Goal: Check status: Check status

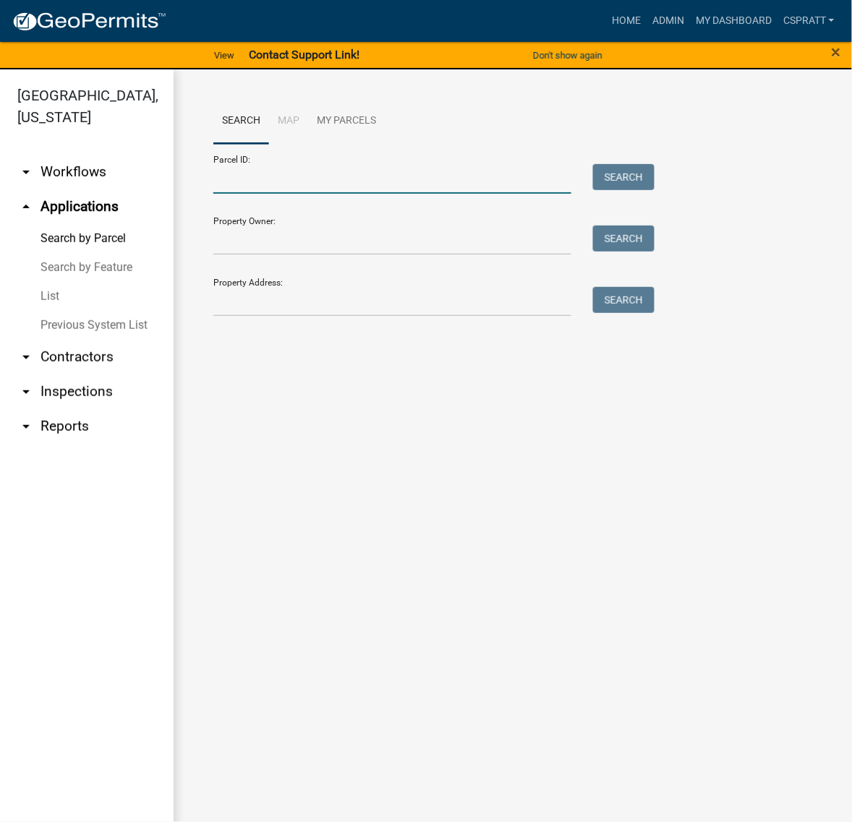
click at [299, 194] on input "Parcel ID:" at bounding box center [392, 179] width 358 height 30
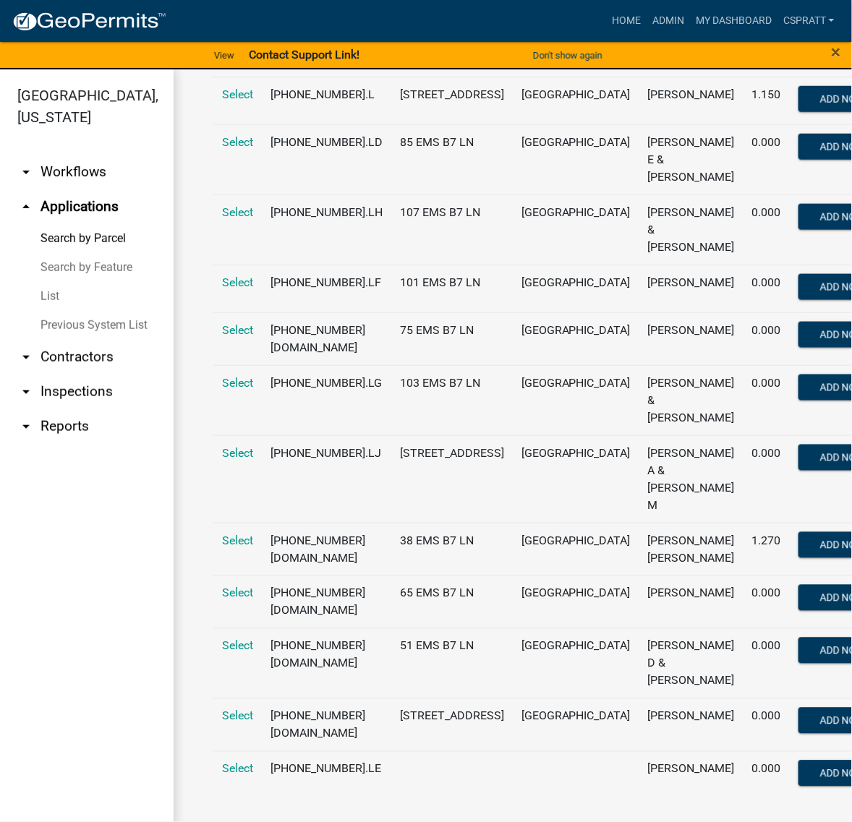
scroll to position [633, 0]
type input "005102007.l"
click at [240, 446] on span "Select" at bounding box center [237, 453] width 31 height 14
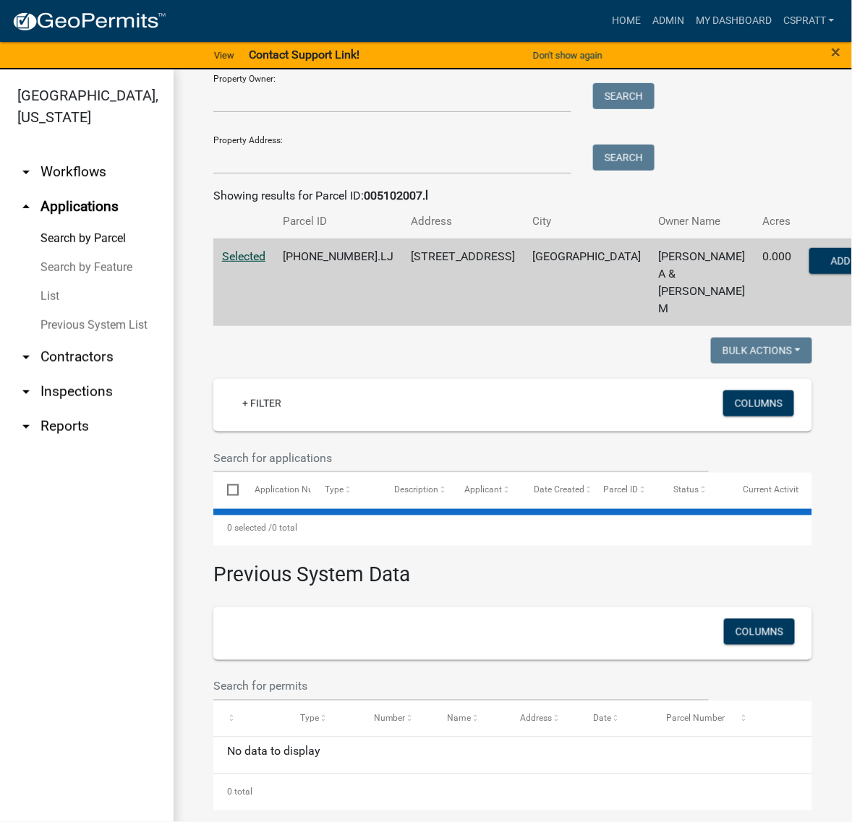
scroll to position [106, 0]
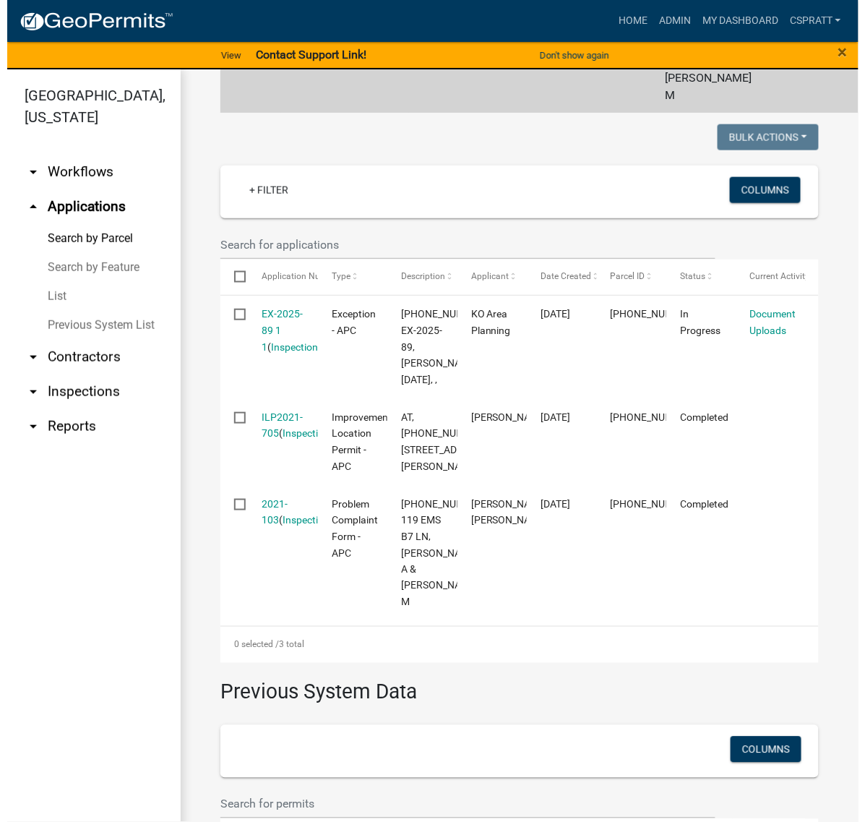
scroll to position [377, 0]
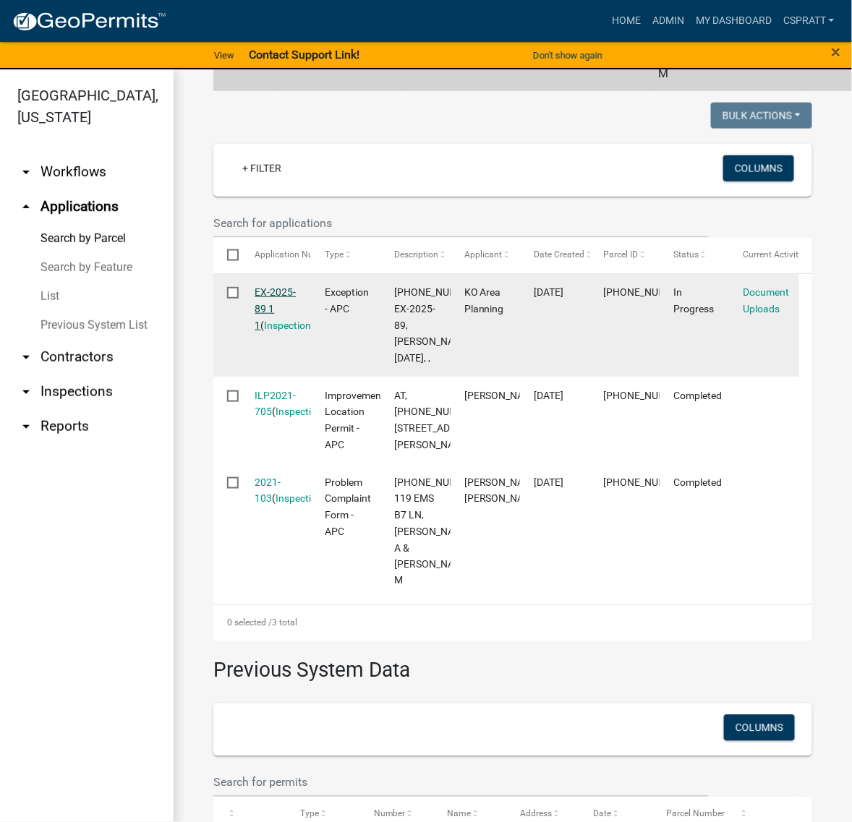
click at [276, 331] on link "EX-2025-89 1 1" at bounding box center [275, 308] width 41 height 45
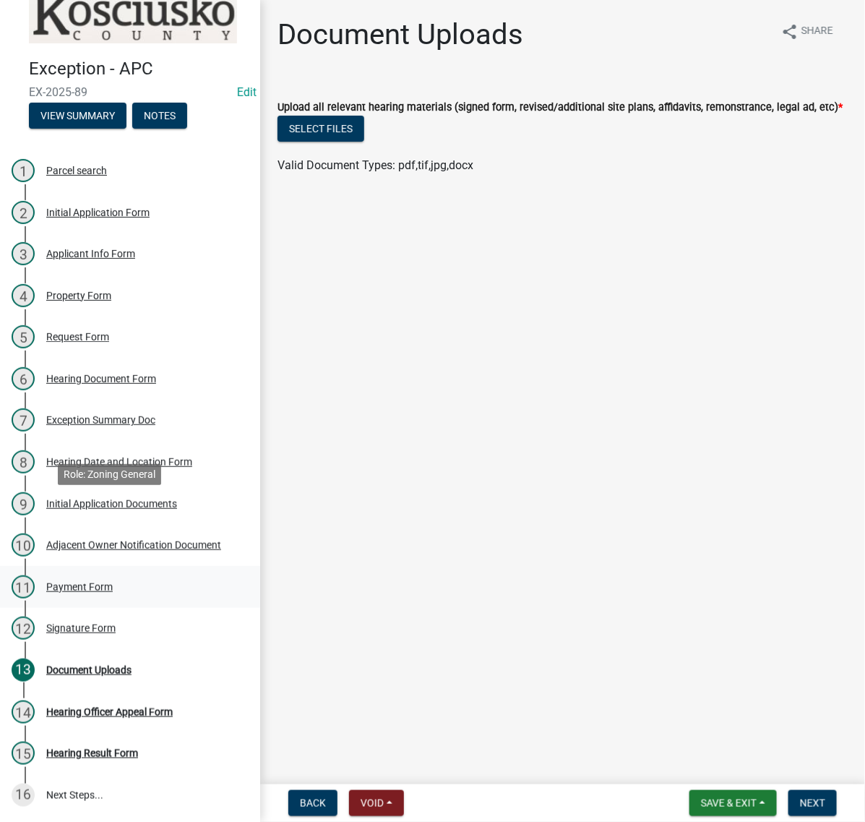
scroll to position [268, 0]
click at [98, 665] on div "Document Uploads" at bounding box center [88, 670] width 85 height 10
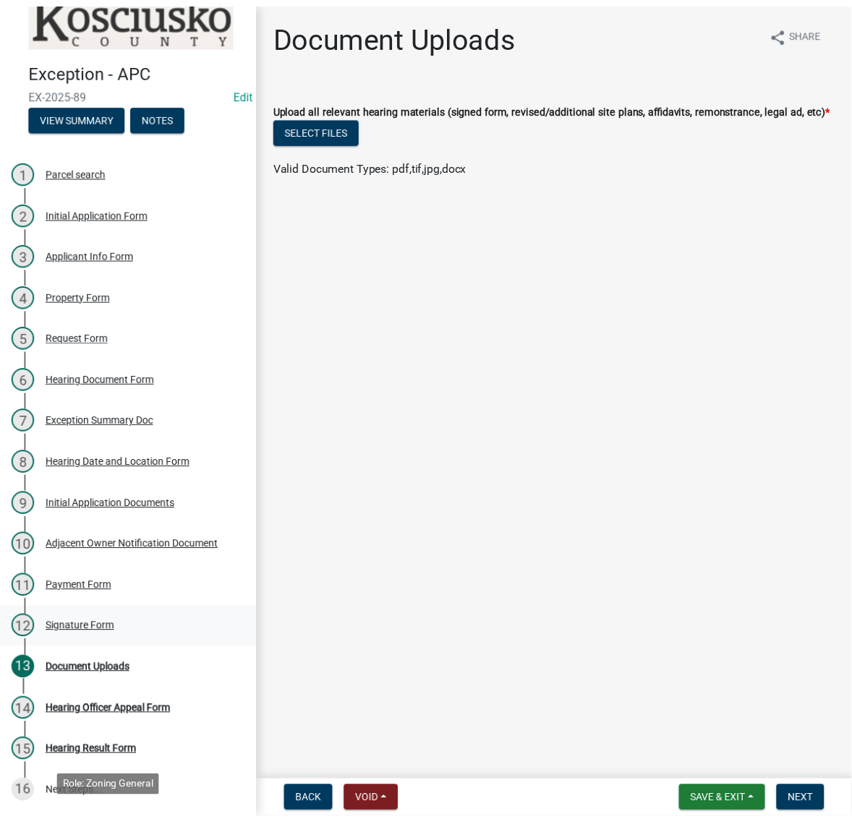
scroll to position [0, 0]
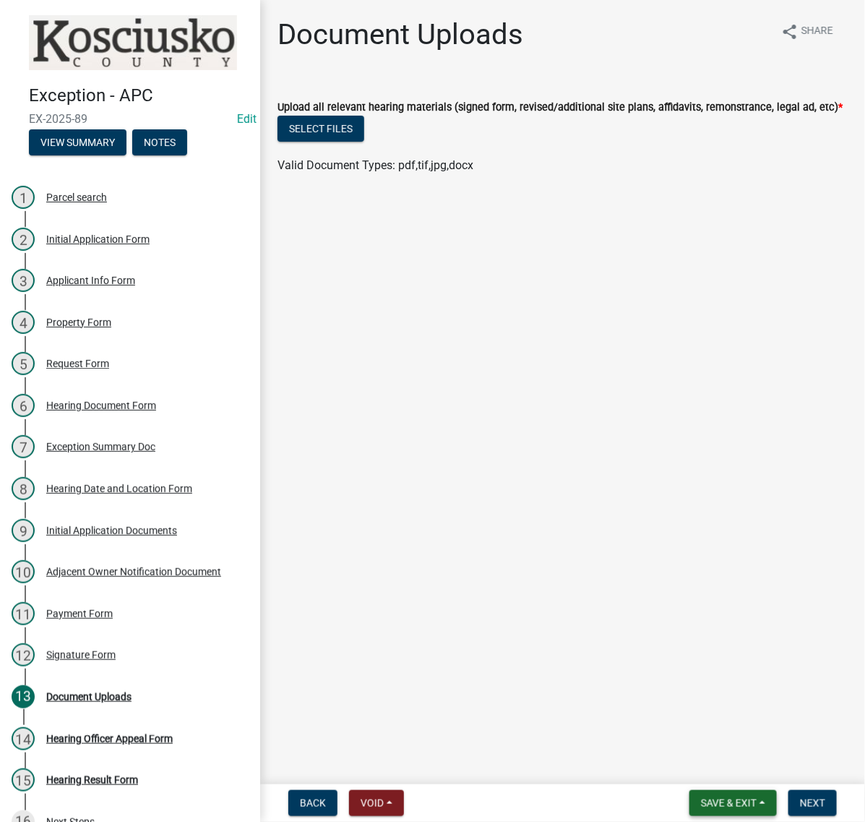
click at [720, 805] on span "Save & Exit" at bounding box center [729, 804] width 56 height 12
click at [691, 761] on button "Save & Exit" at bounding box center [720, 759] width 116 height 35
